Goal: Find specific page/section: Find specific page/section

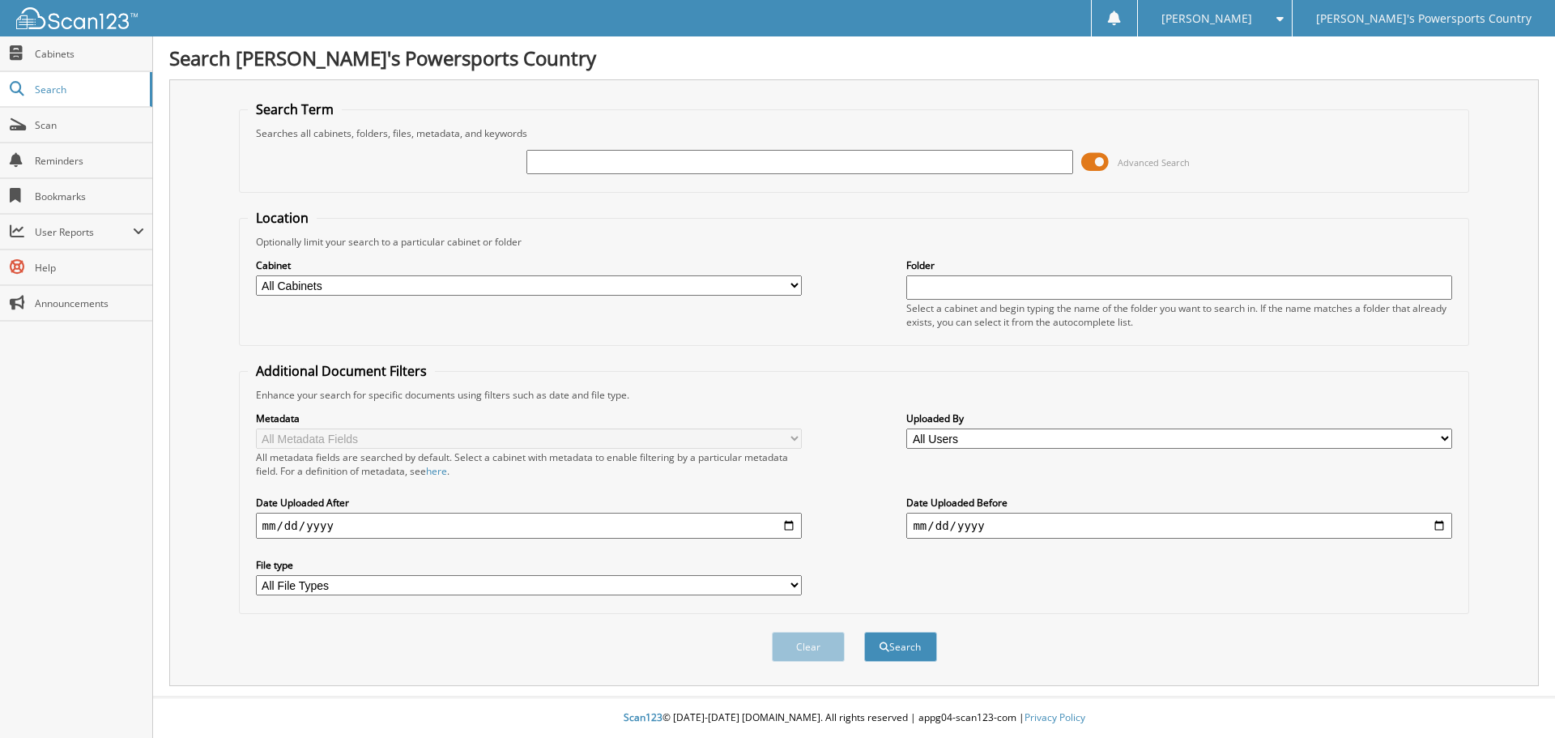
drag, startPoint x: 748, startPoint y: 168, endPoint x: 756, endPoint y: 175, distance: 10.9
click at [748, 168] on input "text" at bounding box center [799, 162] width 546 height 24
type input "17865"
click at [864, 632] on button "Search" at bounding box center [900, 647] width 73 height 30
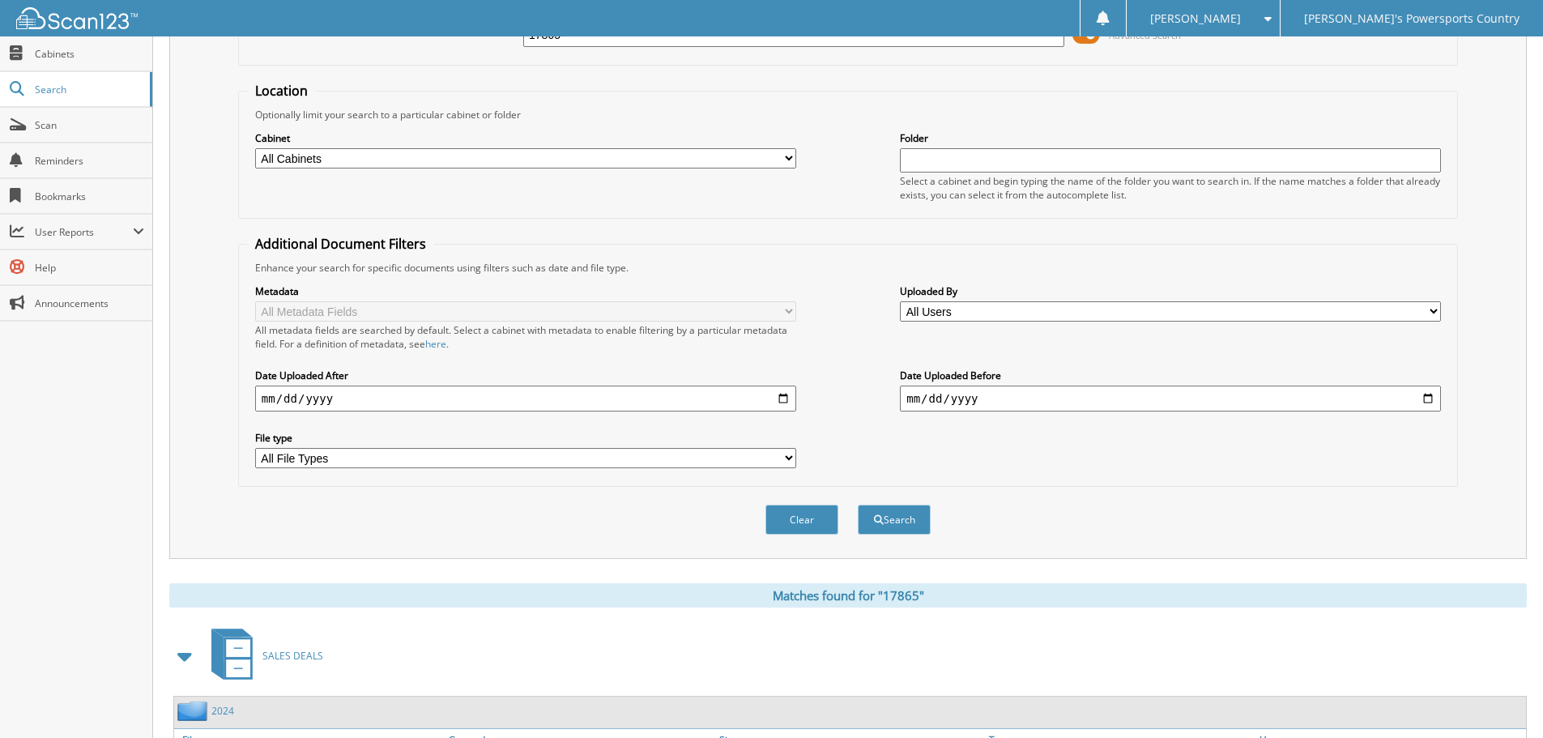
scroll to position [393, 0]
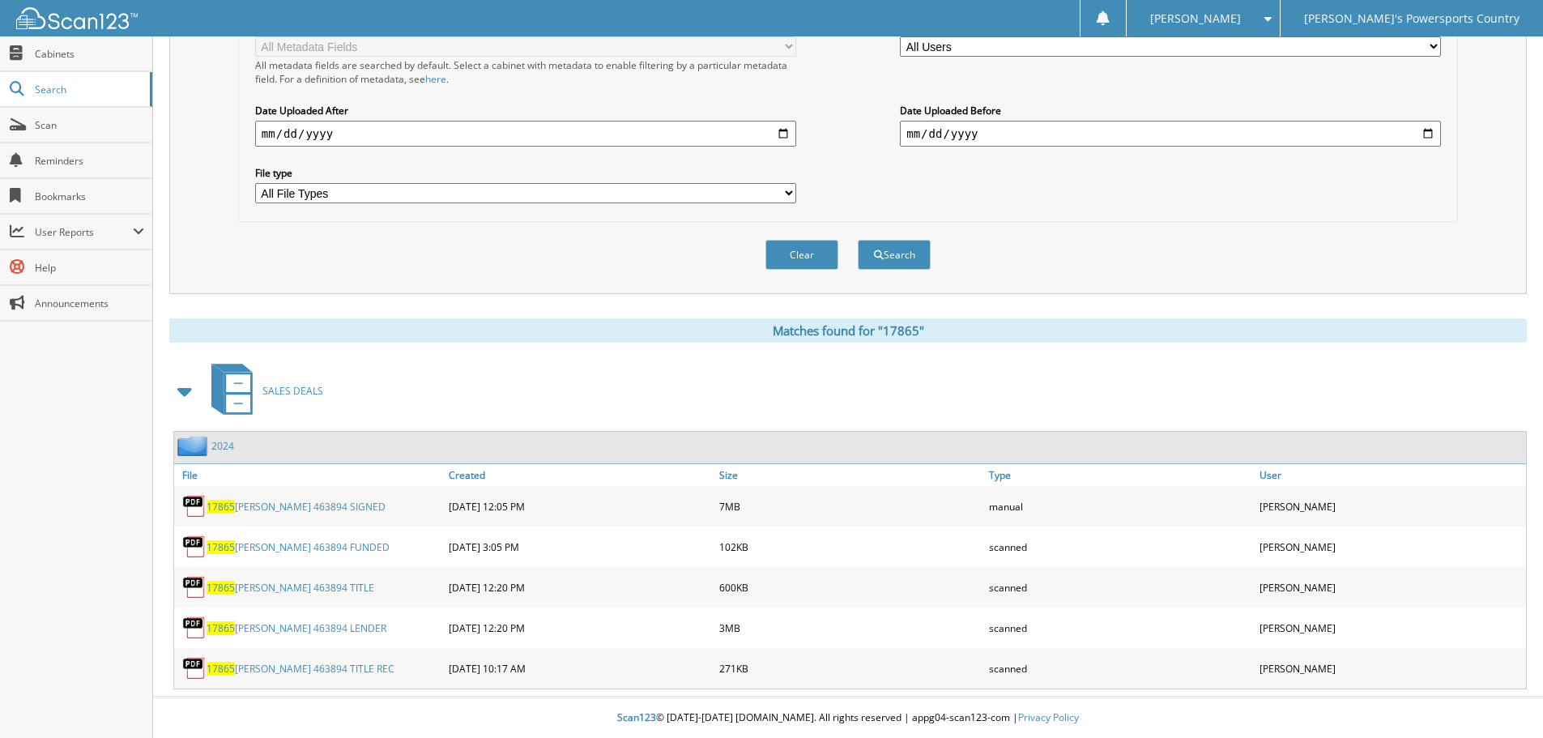
click at [319, 508] on link "17865 [PERSON_NAME] 463894 SIGNED" at bounding box center [296, 507] width 179 height 14
